Goal: Task Accomplishment & Management: Manage account settings

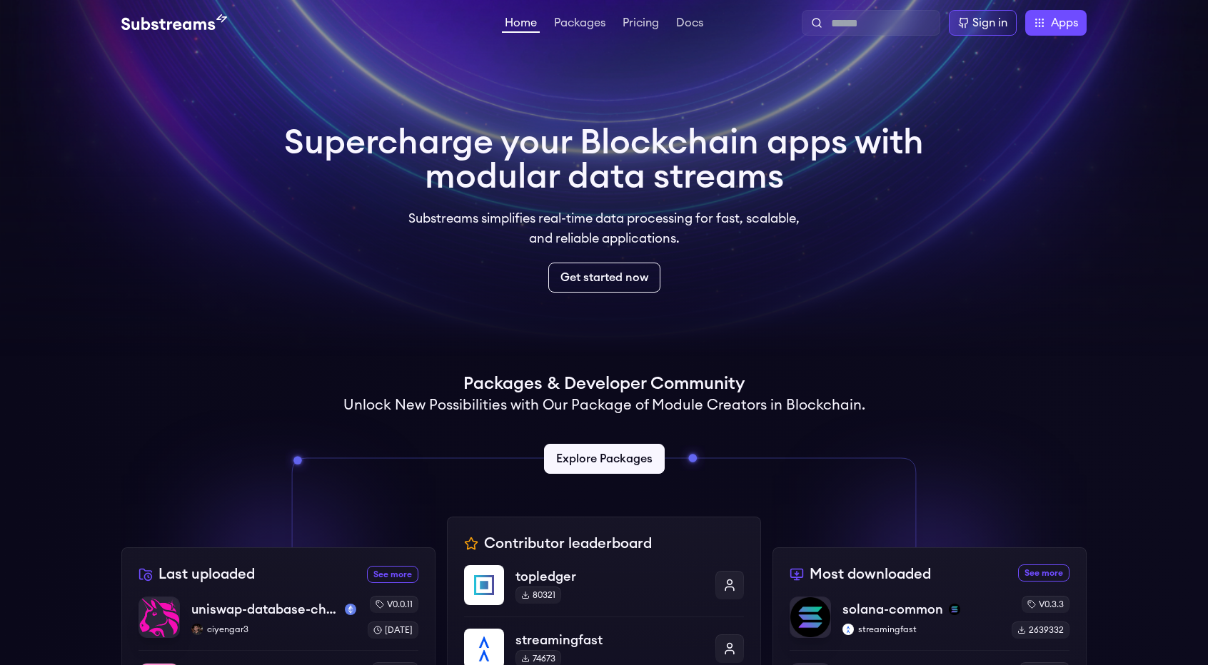
click at [1052, 101] on video at bounding box center [604, 178] width 1208 height 357
click at [990, 26] on div "Sign in" at bounding box center [989, 22] width 35 height 17
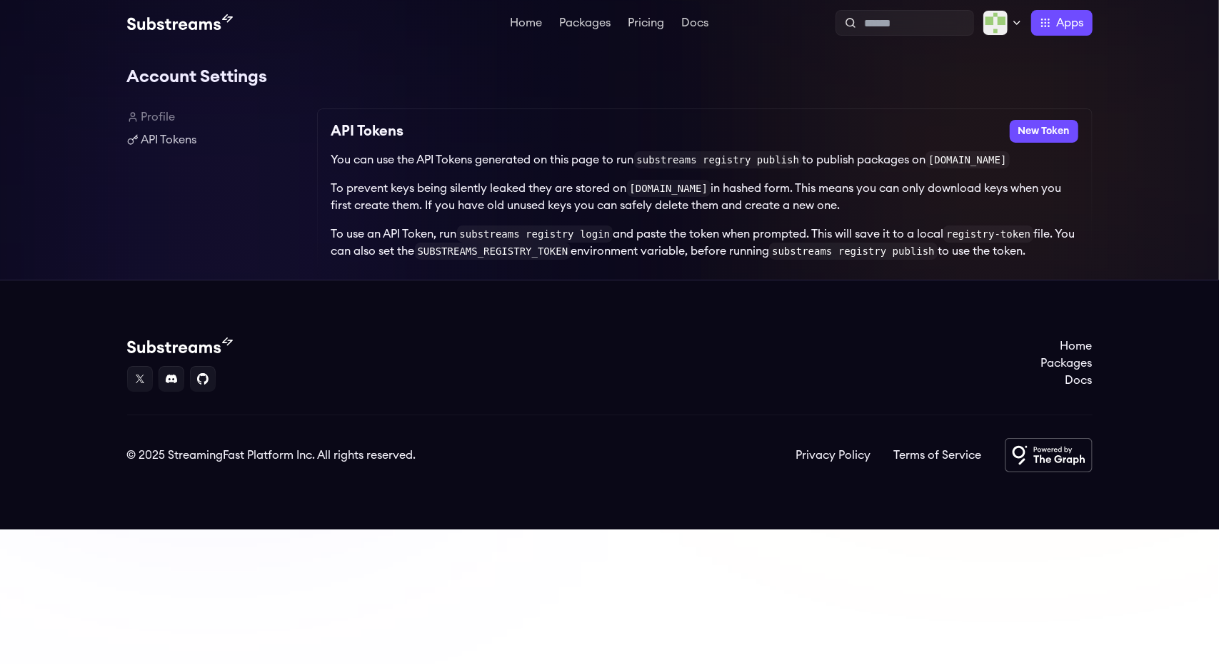
click at [1178, 169] on div "Account Settings Profile API Tokens API Tokens New Token You can use the API To…" at bounding box center [609, 163] width 1219 height 234
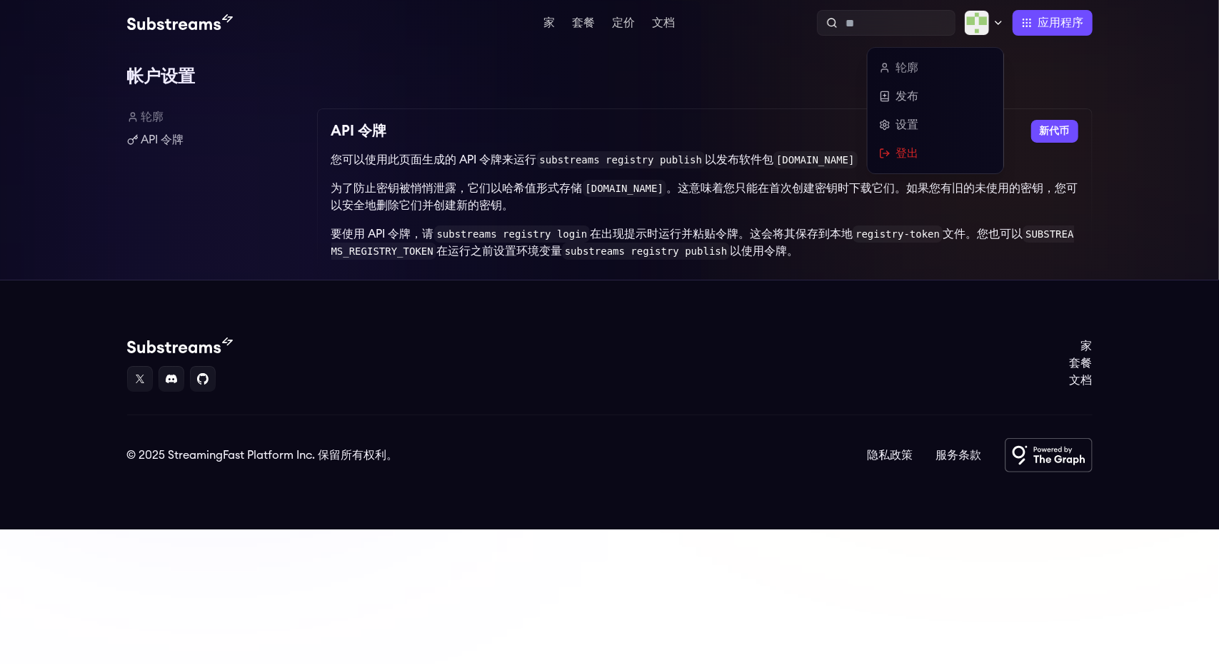
click at [979, 24] on img at bounding box center [977, 23] width 26 height 26
click at [998, 24] on icon at bounding box center [998, 22] width 6 height 3
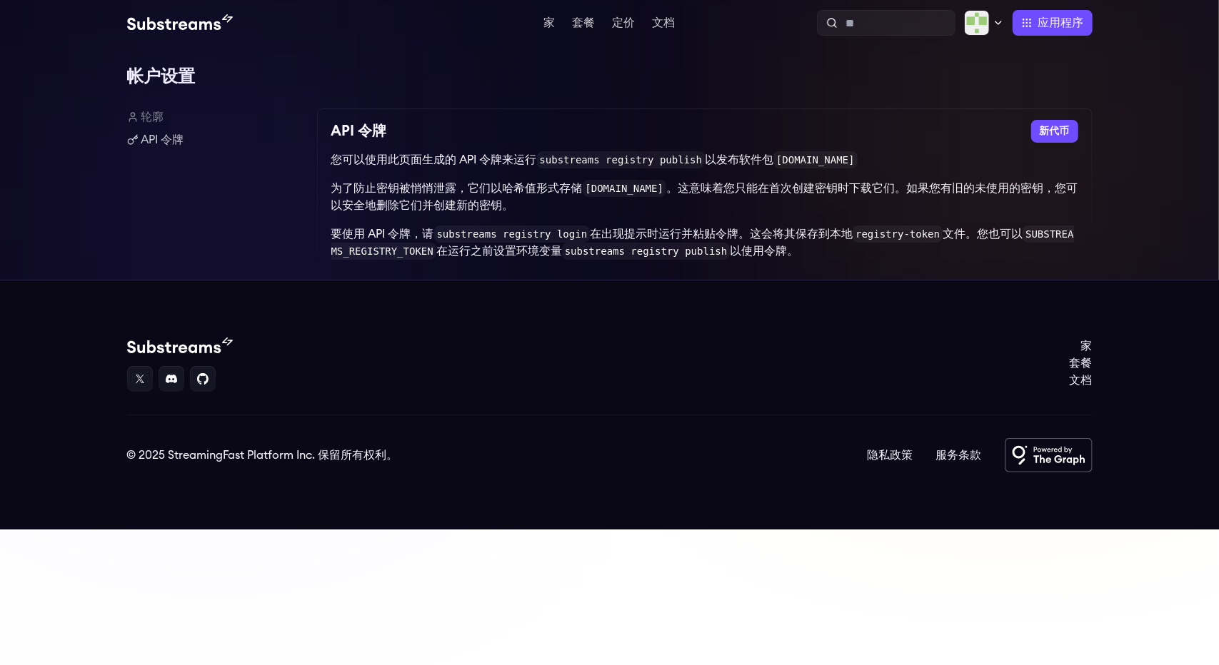
click at [1094, 58] on div "帐户设置 轮廓 API 令牌 API 令牌 新代币 您可以使用此页面生成的 API 令牌来运行 substreams registry publish 以发布…" at bounding box center [609, 163] width 1219 height 234
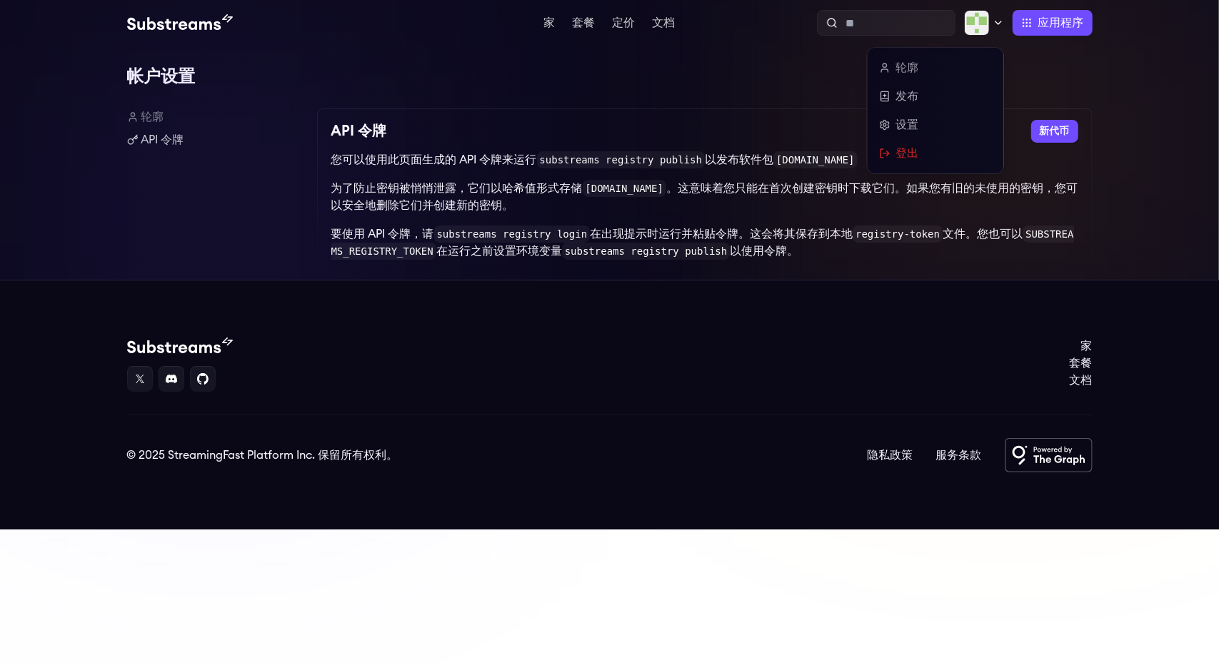
click at [995, 25] on icon at bounding box center [997, 22] width 11 height 11
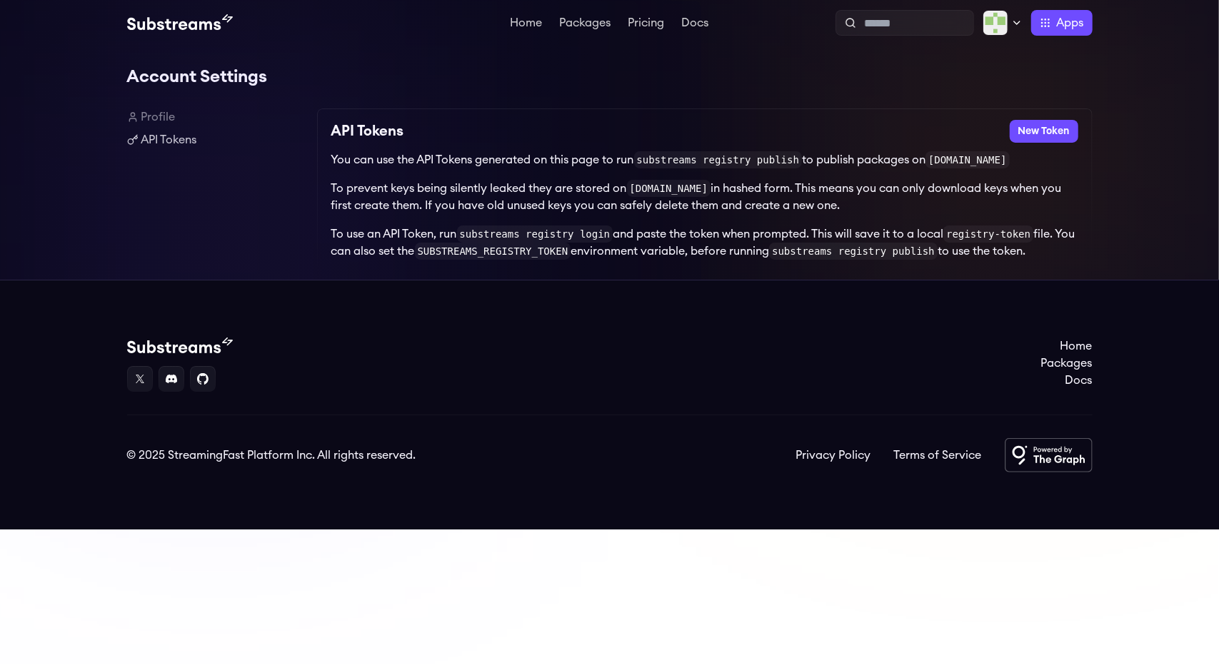
drag, startPoint x: 1191, startPoint y: 84, endPoint x: 1057, endPoint y: 61, distance: 135.6
click at [1190, 83] on div "Account Settings Profile API Tokens API Tokens New Token You can use the API To…" at bounding box center [609, 163] width 1219 height 234
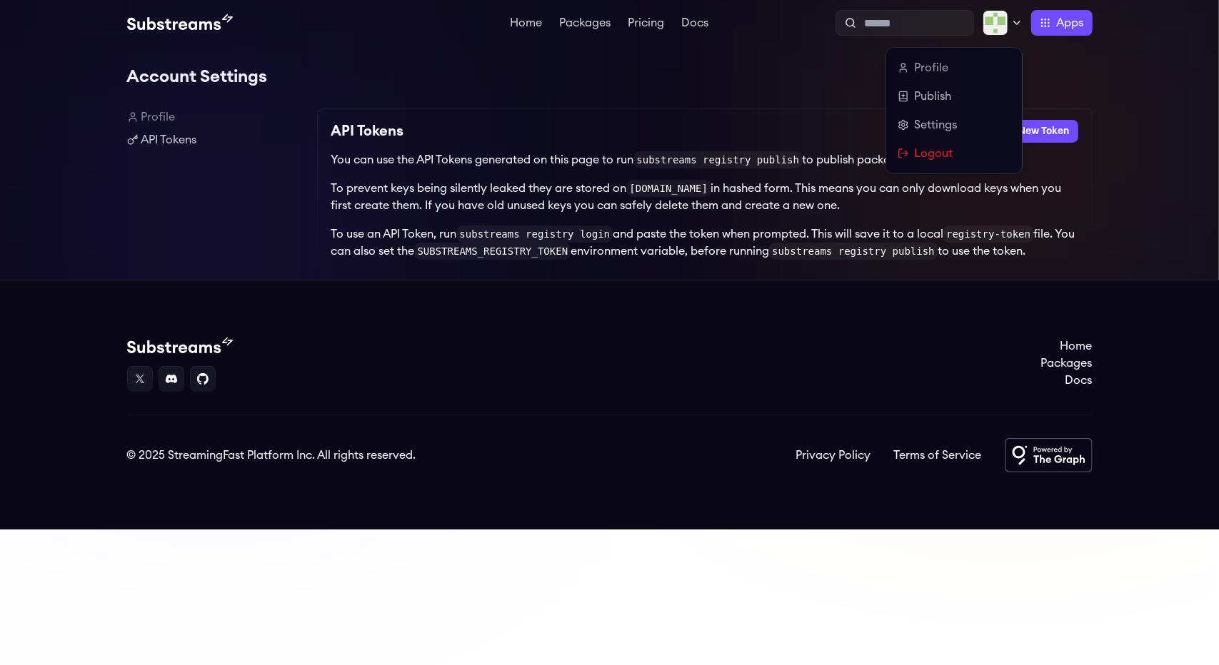
click at [1011, 28] on icon at bounding box center [1016, 22] width 11 height 11
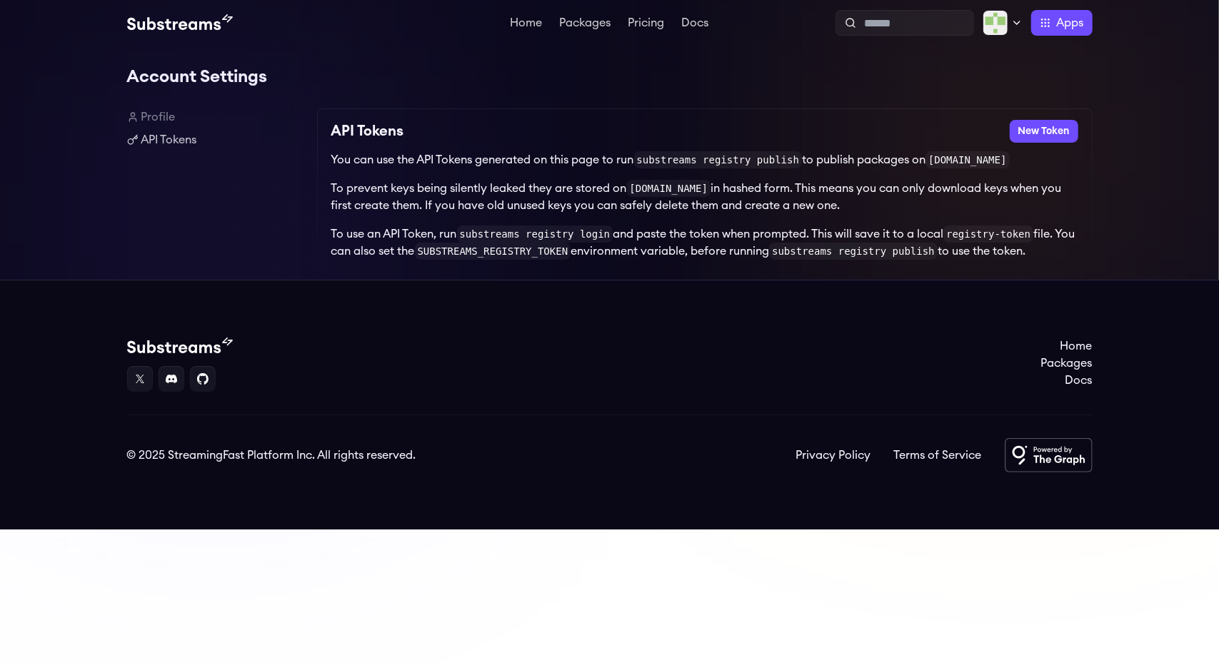
click at [1136, 99] on div "Account Settings Profile API Tokens API Tokens New Token You can use the API To…" at bounding box center [609, 163] width 1219 height 234
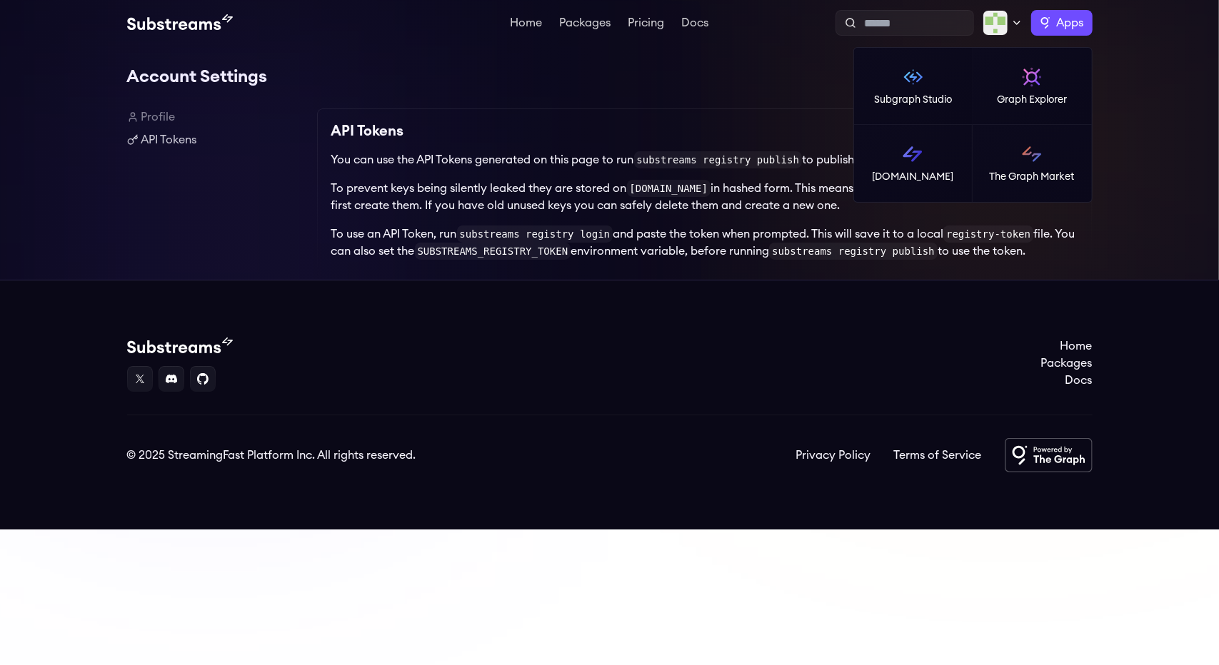
click at [1077, 24] on span "Apps" at bounding box center [1070, 22] width 27 height 17
click at [923, 163] on img at bounding box center [912, 154] width 23 height 23
click at [1045, 28] on label "Apps" at bounding box center [1061, 23] width 61 height 26
click at [904, 182] on p "[DOMAIN_NAME]" at bounding box center [913, 177] width 82 height 14
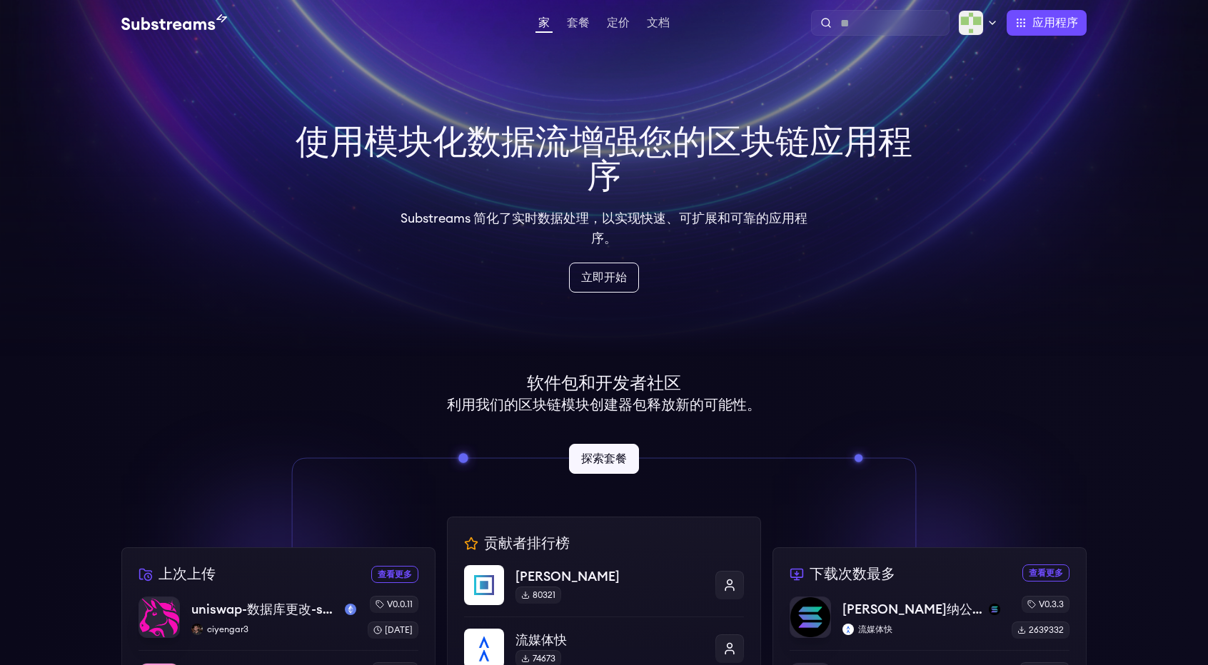
click at [1120, 104] on video at bounding box center [604, 178] width 1208 height 357
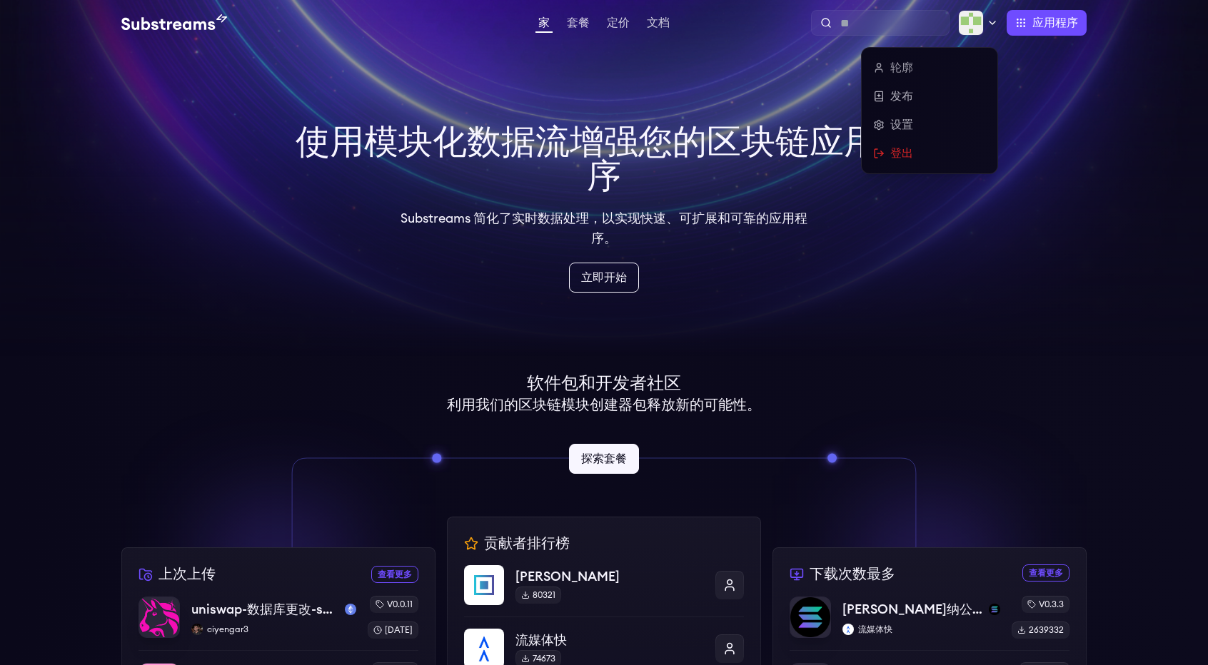
click at [975, 18] on img at bounding box center [971, 23] width 26 height 26
click at [992, 18] on icon at bounding box center [992, 22] width 11 height 11
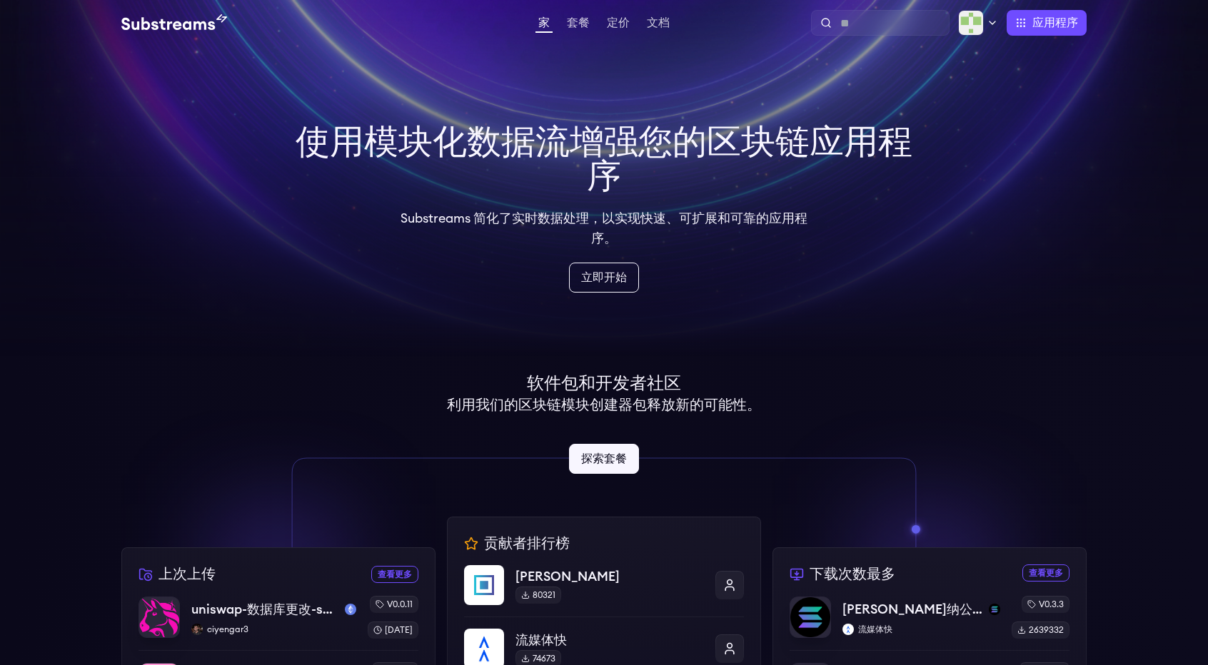
click at [1074, 91] on video at bounding box center [604, 178] width 1208 height 357
click at [608, 285] on link "立即开始" at bounding box center [605, 277] width 74 height 31
click at [1064, 141] on video at bounding box center [604, 178] width 1208 height 357
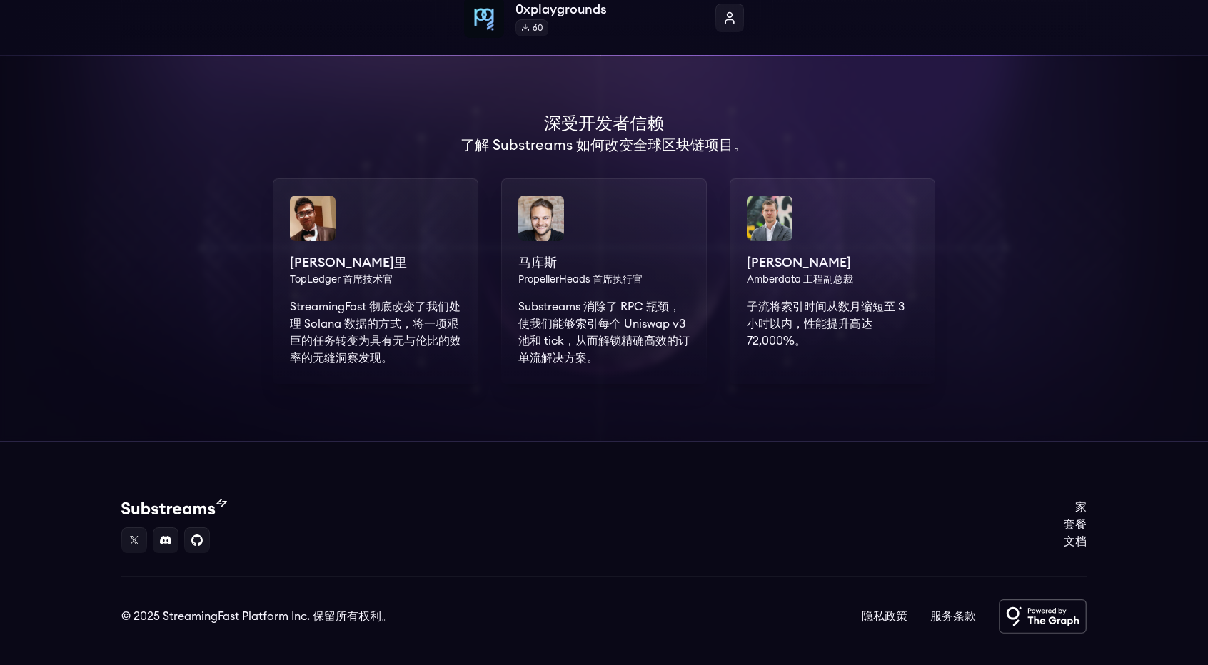
scroll to position [972, 0]
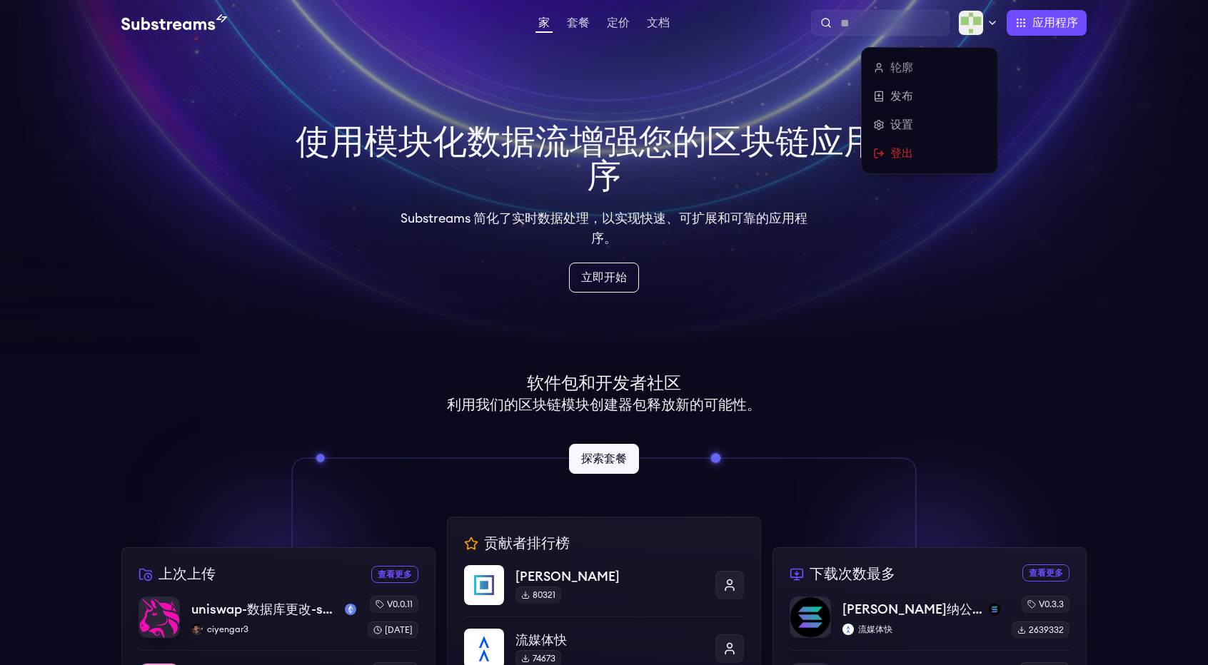
click at [975, 22] on img at bounding box center [971, 23] width 26 height 26
click at [900, 66] on font "轮廓" at bounding box center [901, 67] width 23 height 11
click at [897, 116] on font "设置" at bounding box center [901, 124] width 23 height 17
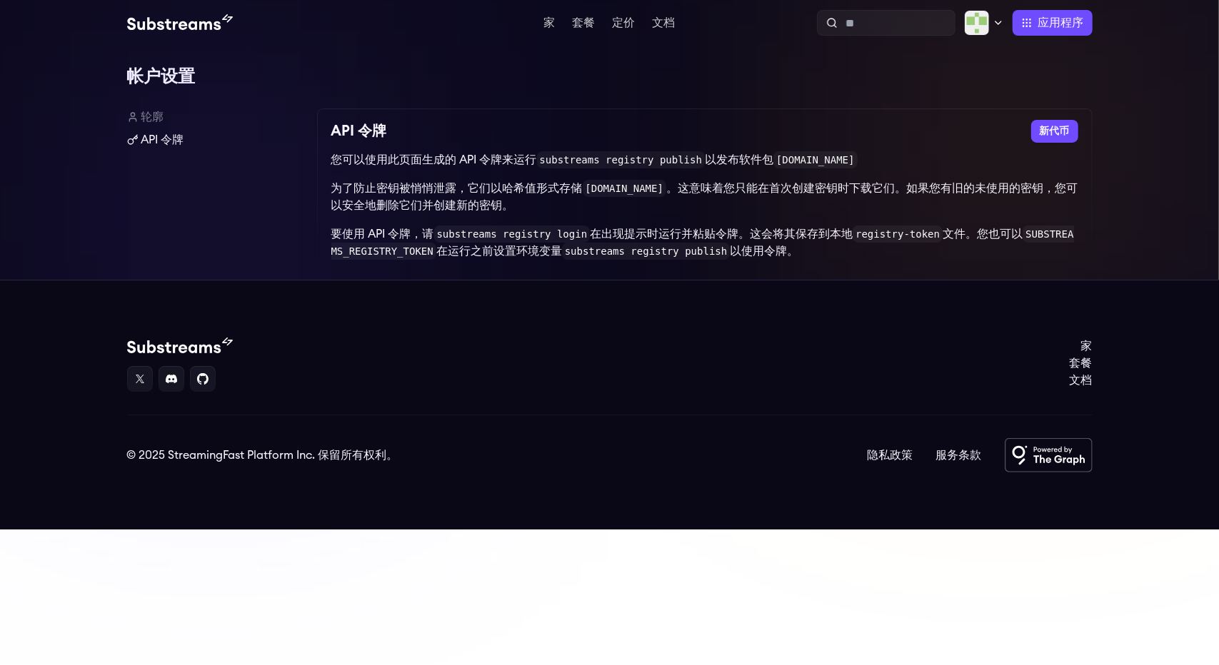
click at [181, 141] on font "API 令牌" at bounding box center [162, 139] width 43 height 11
click at [1062, 124] on button "新代币" at bounding box center [1054, 131] width 47 height 23
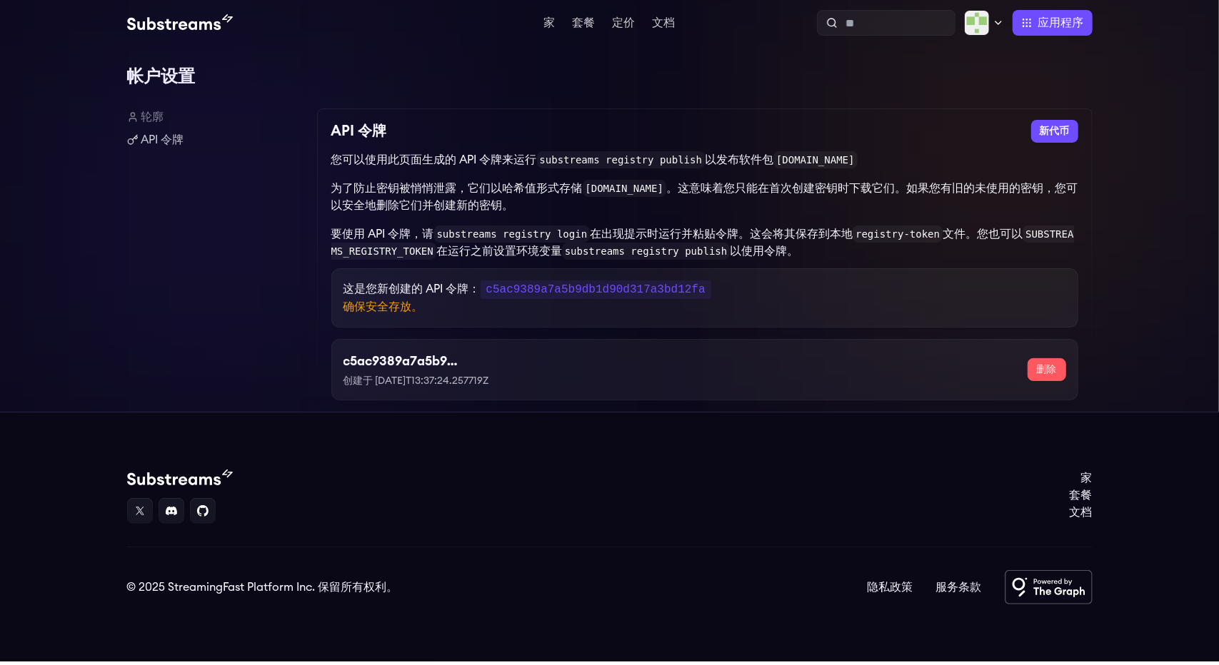
click at [570, 289] on code "c5ac9389a7a5b9db1d90d317a3bd12fa" at bounding box center [596, 290] width 231 height 19
copy code "c5ac9389a7a5b9db1d90d317a3bd12fa"
click at [857, 203] on p "为了防止密钥被悄悄泄露，它们以哈希值形式存储 [DOMAIN_NAME] 。这意味着您只能在首次创建密钥时下载它们。如果您有旧的未使用的密钥，您可以安全地删除…" at bounding box center [704, 197] width 747 height 34
click at [857, 204] on p "为了防止密钥被悄悄泄露，它们以哈希值形式存储 [DOMAIN_NAME] 。这意味着您只能在首次创建密钥时下载它们。如果您有旧的未使用的密钥，您可以安全地删除…" at bounding box center [704, 197] width 747 height 34
